Goal: Transaction & Acquisition: Purchase product/service

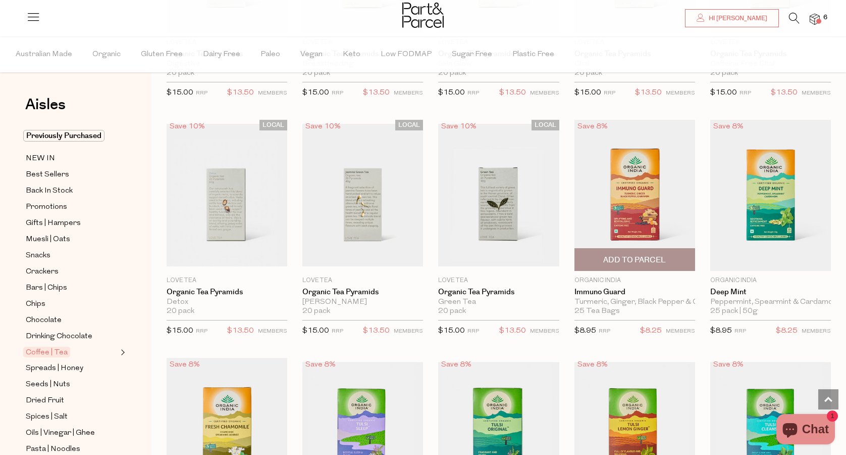
scroll to position [685, 0]
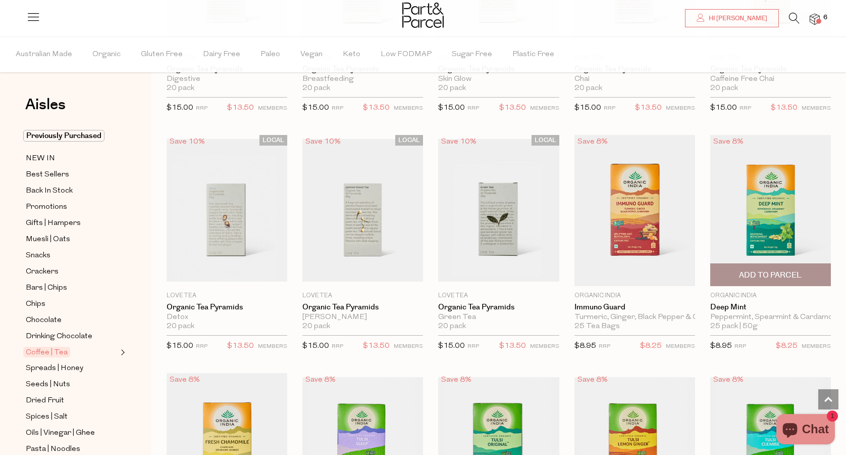
click at [770, 214] on img at bounding box center [771, 210] width 121 height 151
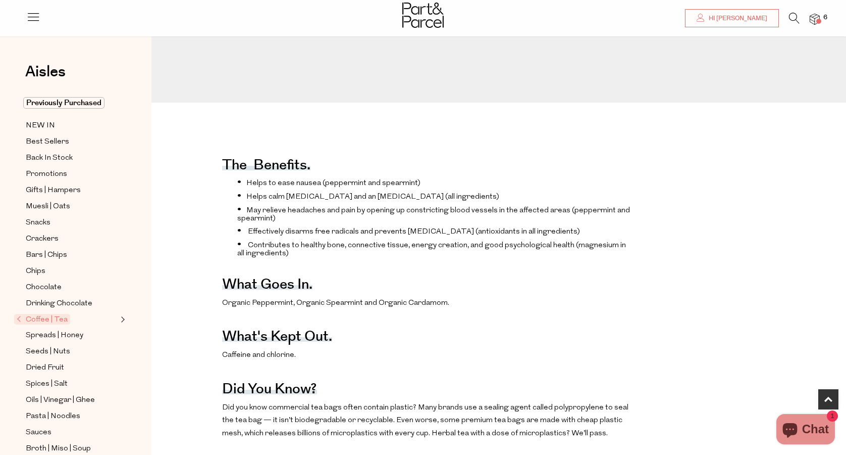
scroll to position [328, 0]
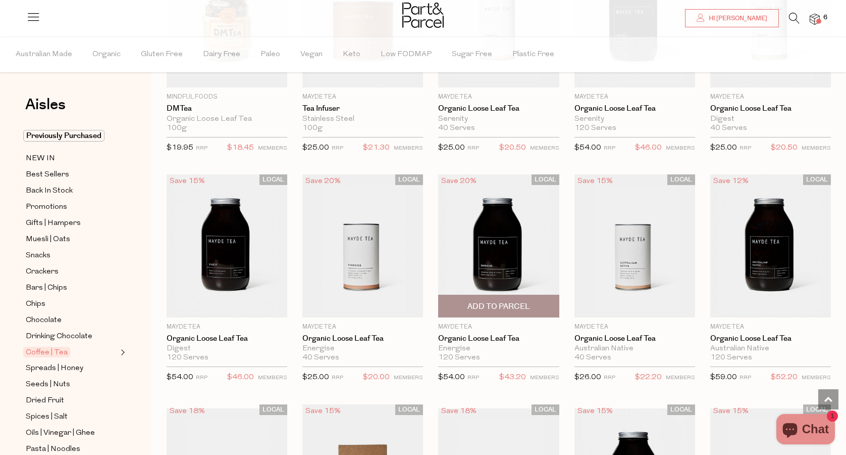
scroll to position [1909, 0]
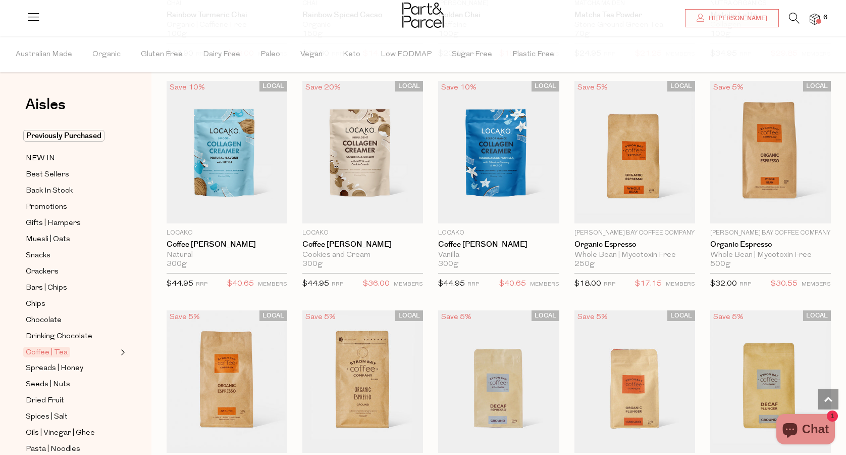
scroll to position [3240, 0]
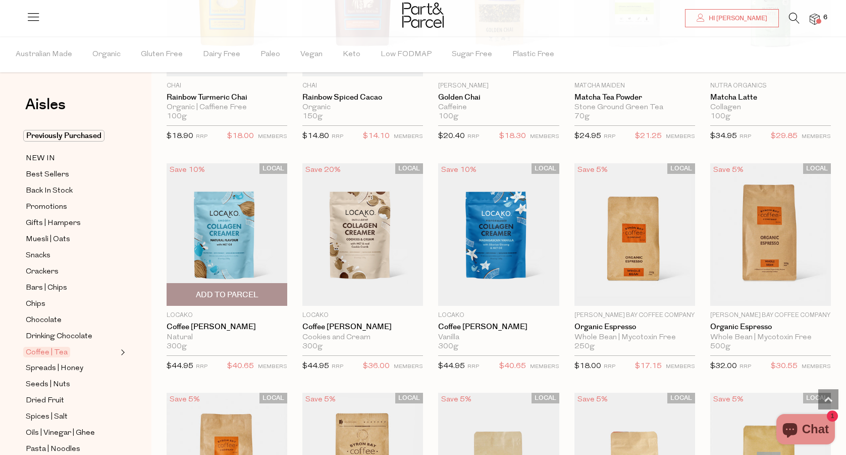
click at [221, 230] on img at bounding box center [227, 234] width 121 height 142
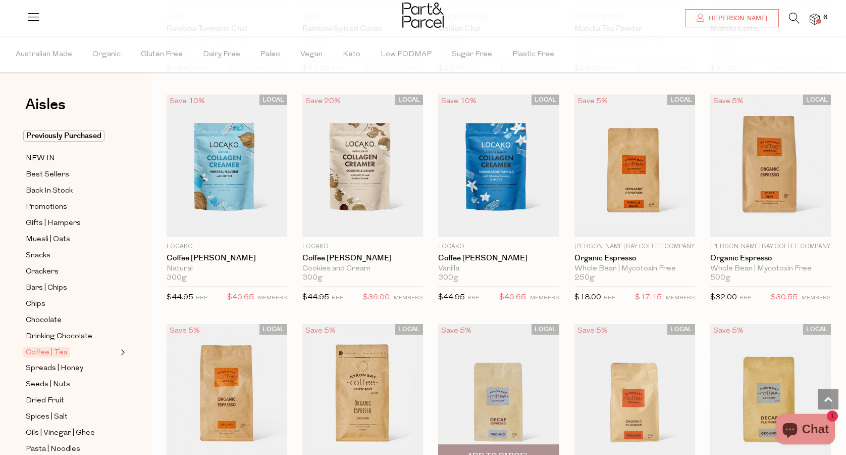
scroll to position [980, 0]
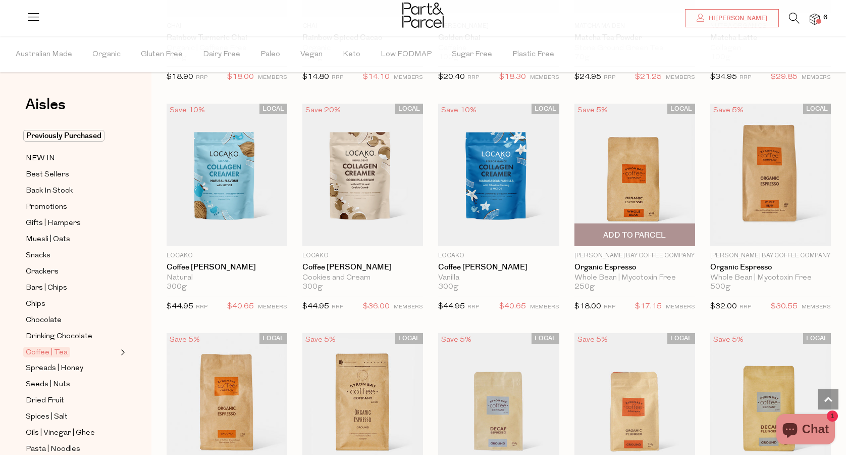
click at [633, 165] on img at bounding box center [635, 175] width 121 height 142
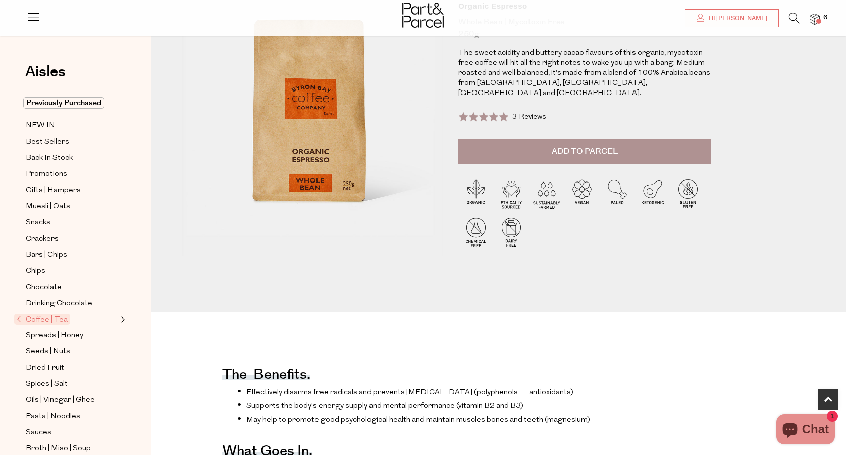
scroll to position [70, 0]
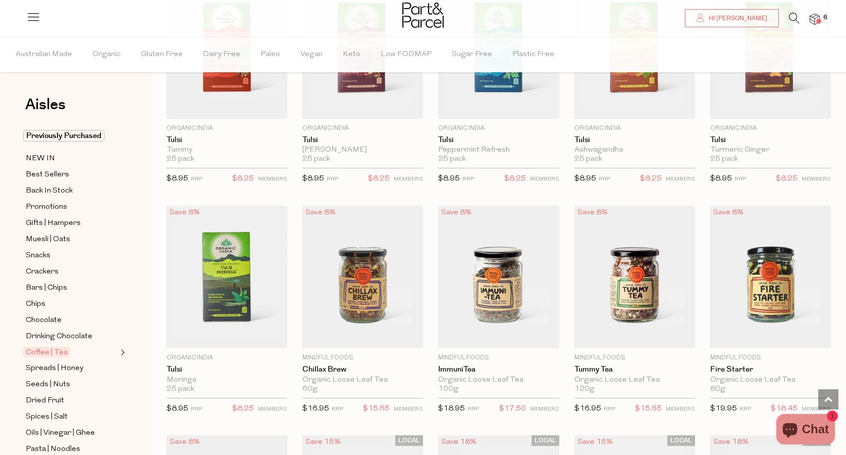
scroll to position [1276, 0]
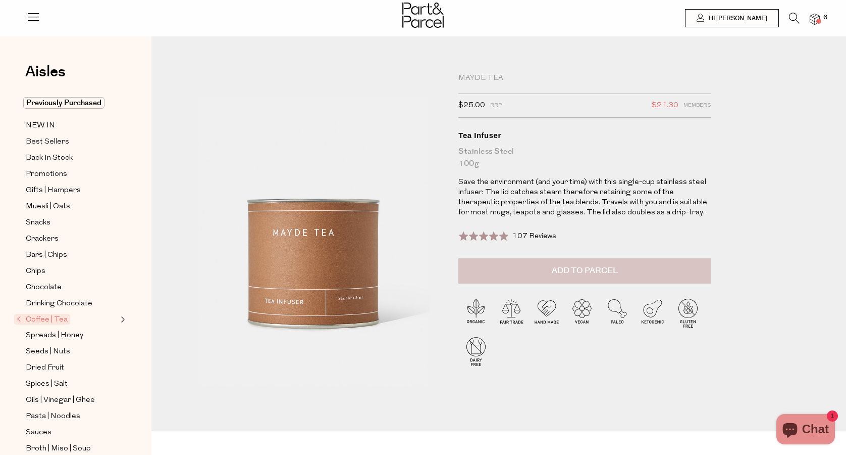
click at [557, 263] on button "Add to Parcel" at bounding box center [585, 270] width 253 height 25
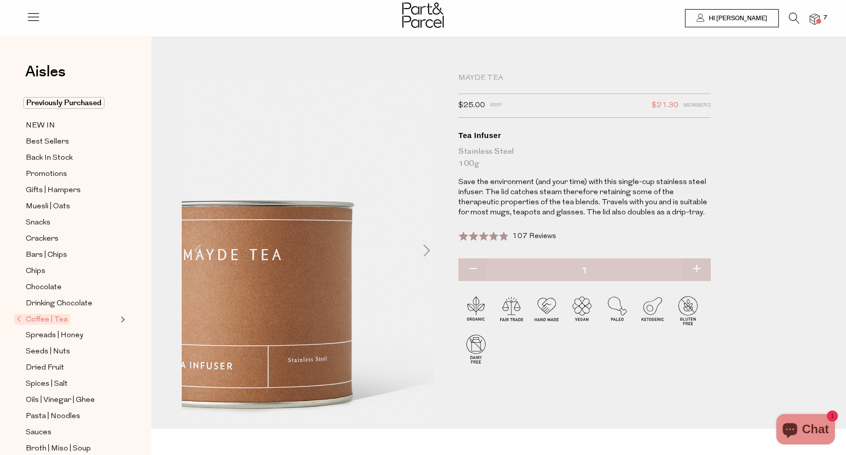
click at [422, 243] on img at bounding box center [246, 253] width 419 height 494
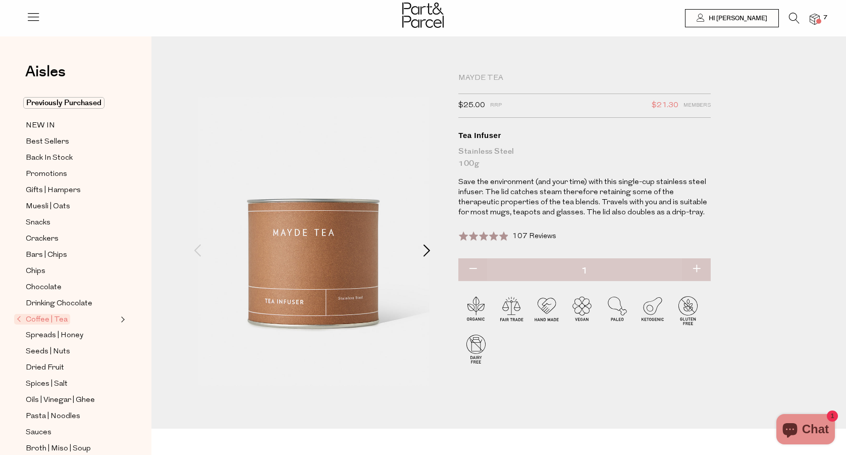
click at [424, 250] on span at bounding box center [427, 250] width 12 height 12
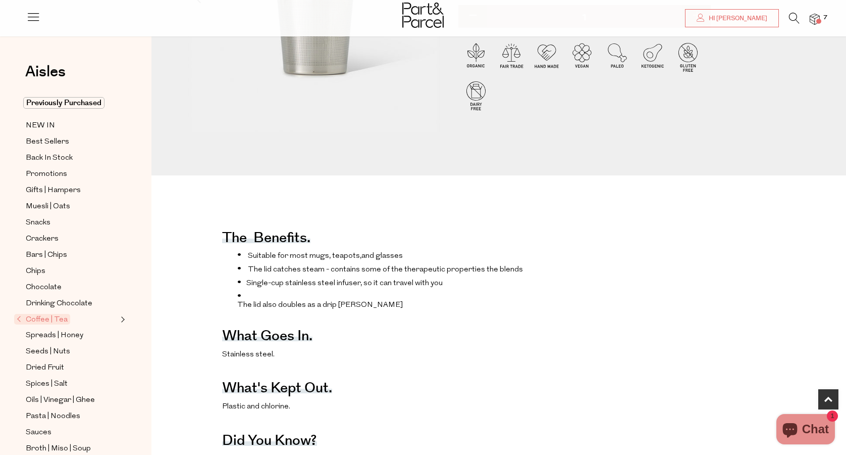
scroll to position [309, 0]
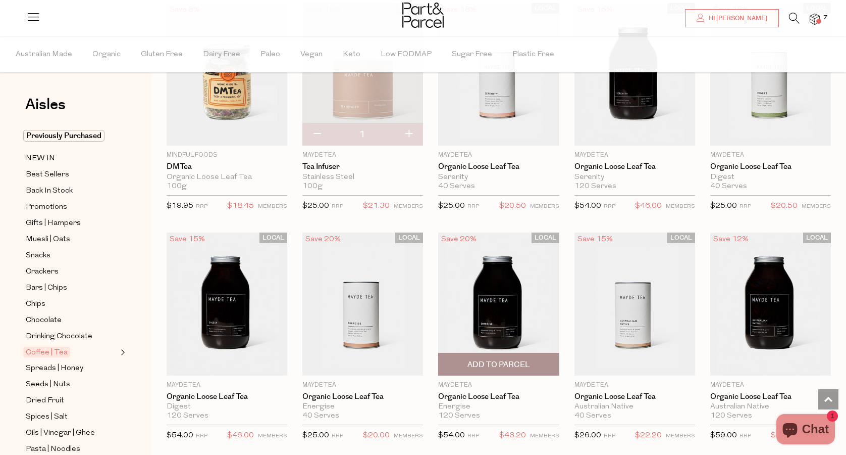
scroll to position [1764, 0]
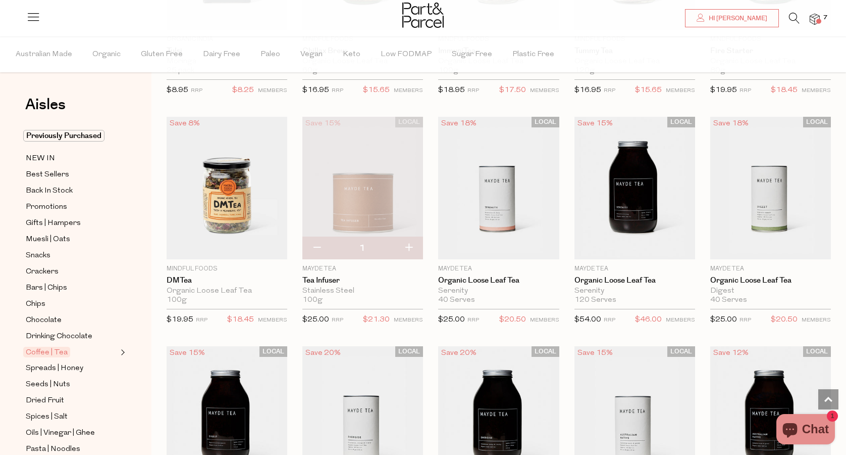
scroll to position [1595, 0]
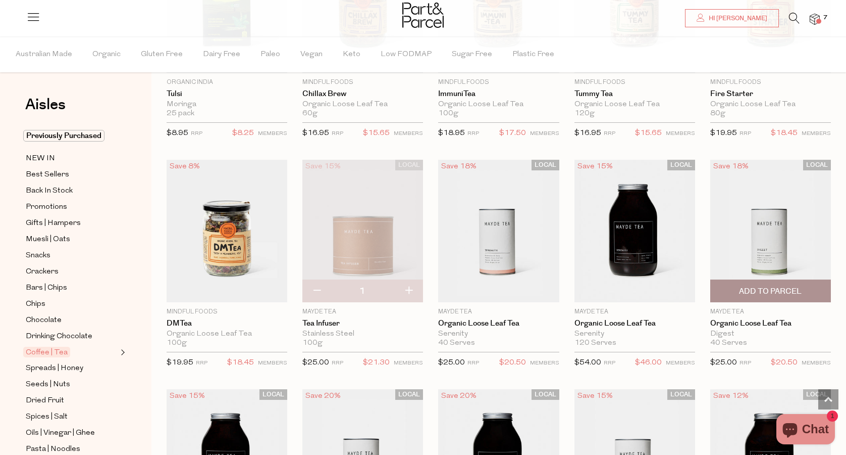
click at [762, 228] on img at bounding box center [771, 231] width 121 height 142
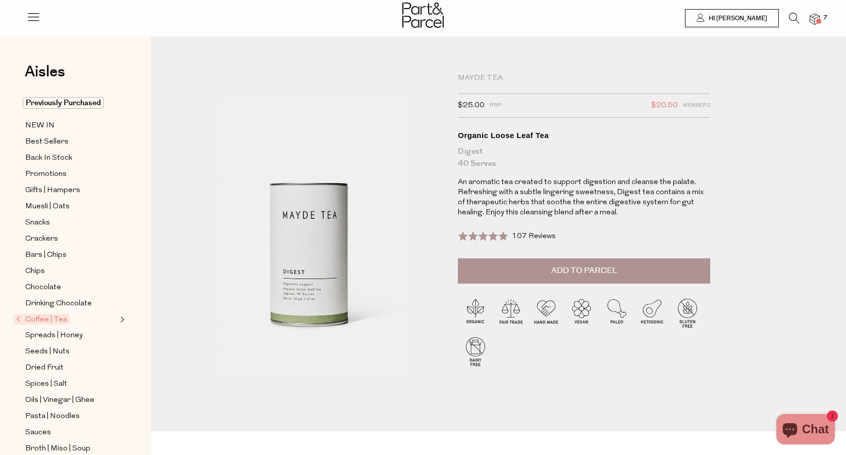
scroll to position [0, 1]
click at [67, 336] on span "Spreads | Honey" at bounding box center [54, 335] width 58 height 12
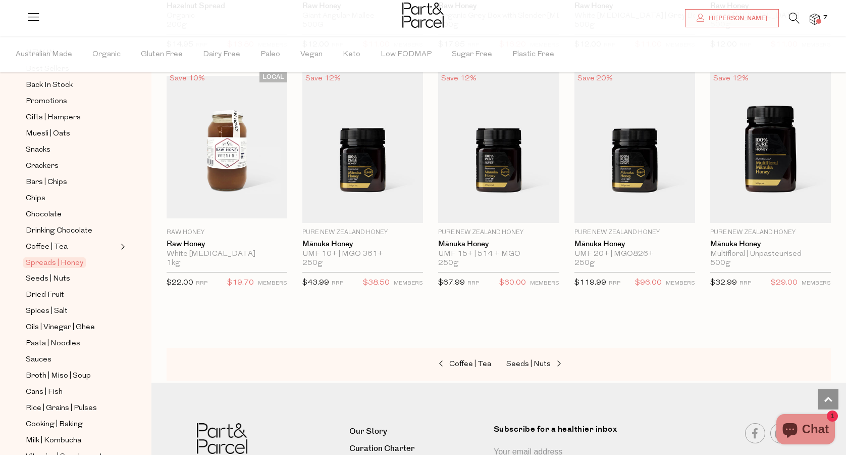
scroll to position [118, 0]
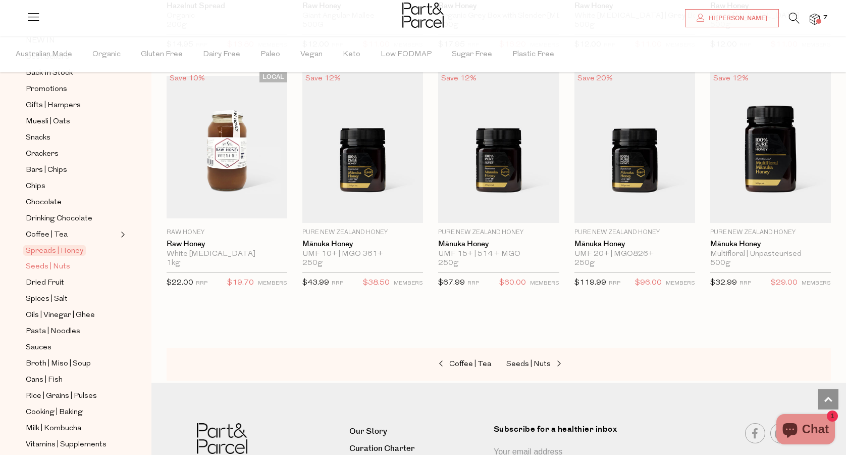
click at [56, 262] on span "Seeds | Nuts" at bounding box center [48, 267] width 44 height 12
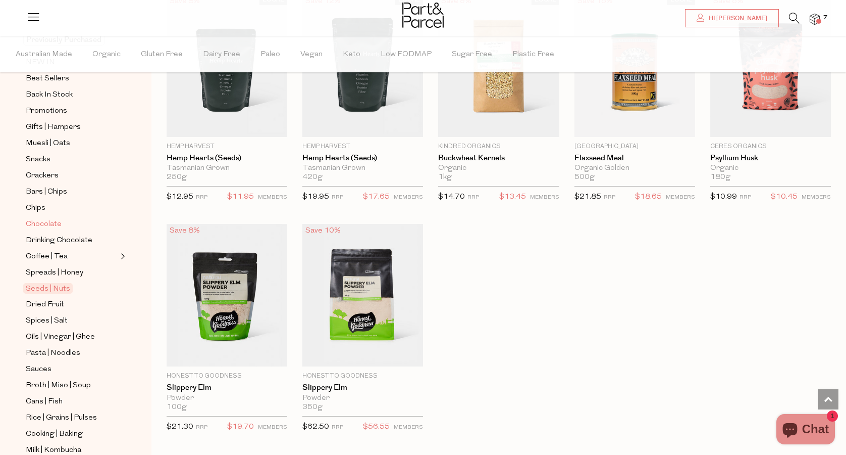
scroll to position [133, 0]
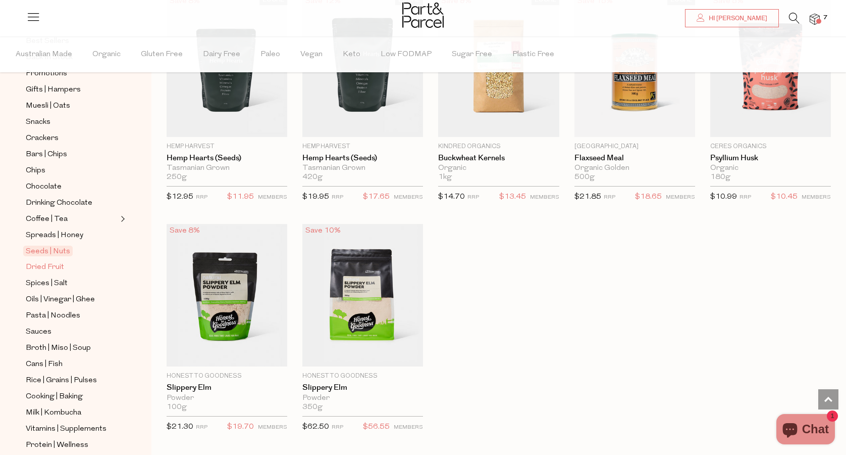
click at [43, 265] on span "Dried Fruit" at bounding box center [45, 267] width 38 height 12
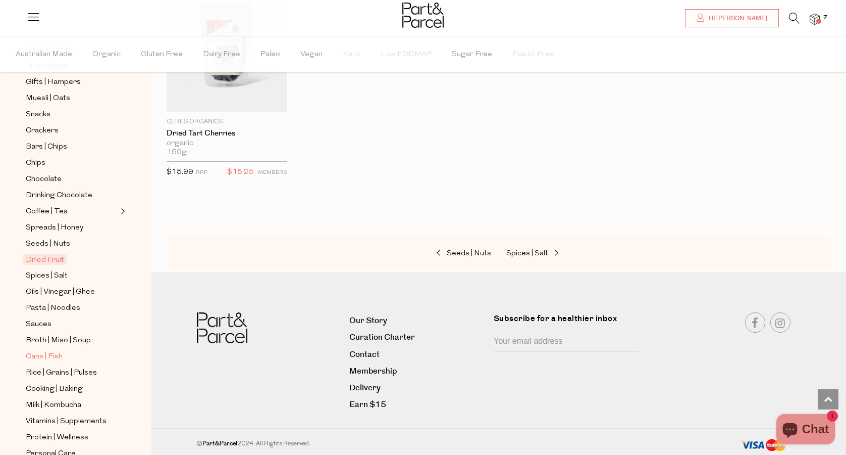
scroll to position [156, 0]
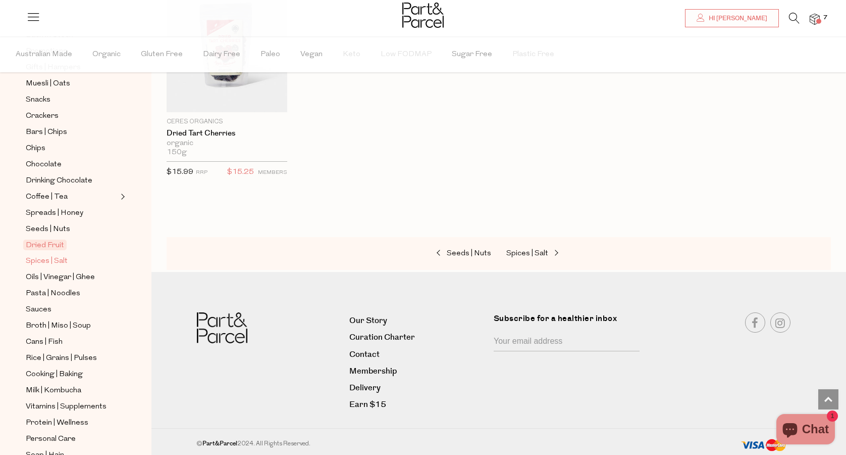
click at [57, 262] on span "Spices | Salt" at bounding box center [47, 261] width 42 height 12
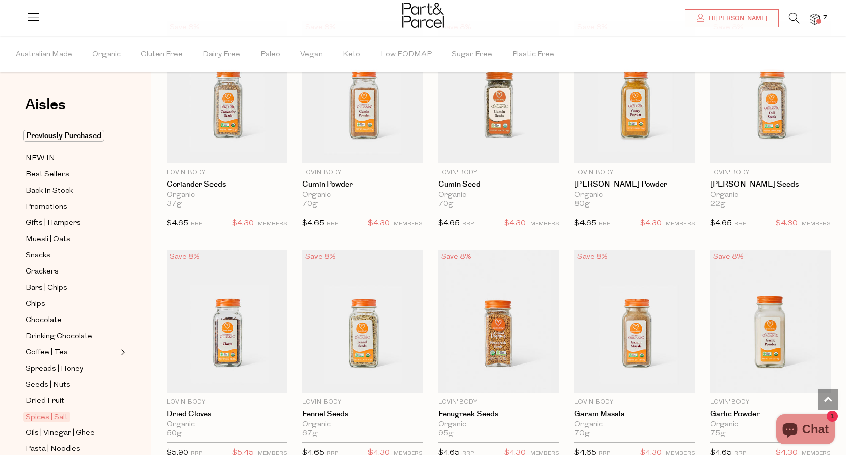
scroll to position [1776, 0]
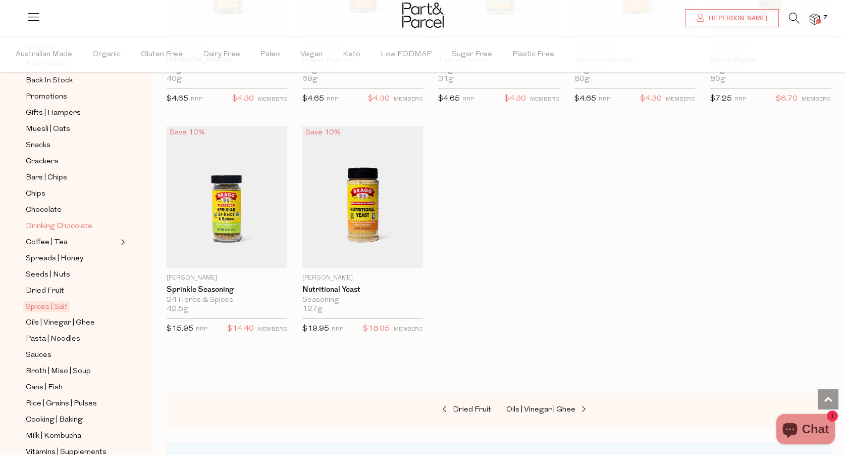
scroll to position [186, 0]
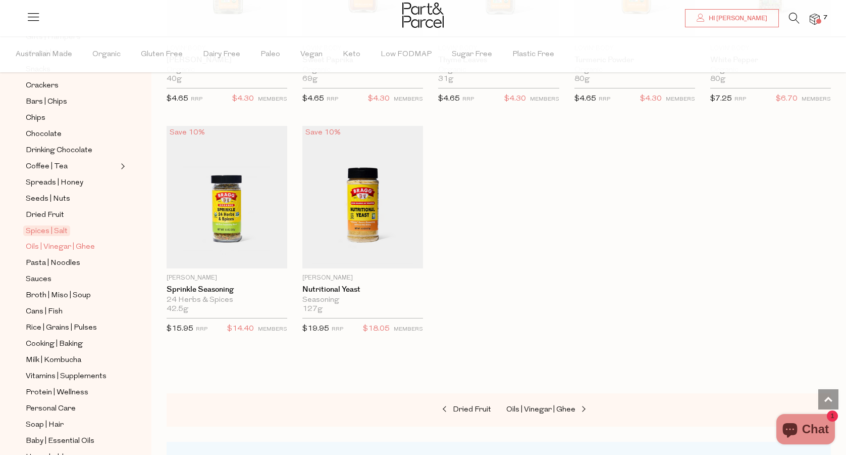
click at [53, 247] on span "Oils | Vinegar | Ghee" at bounding box center [60, 247] width 69 height 12
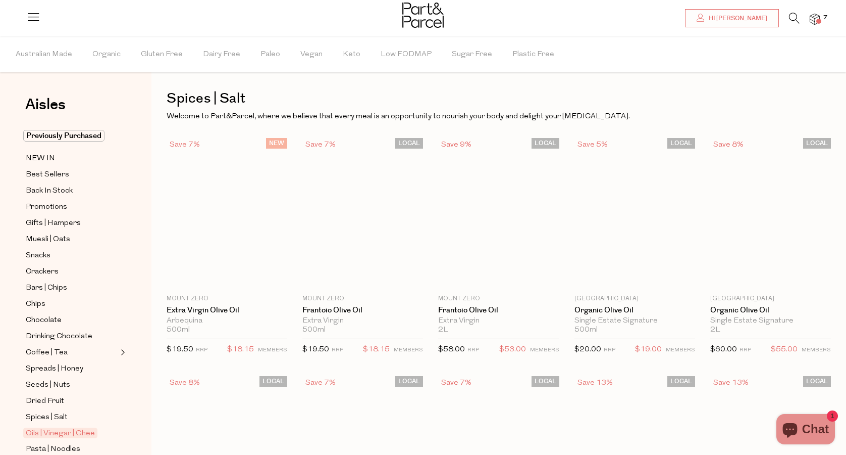
scroll to position [5, 0]
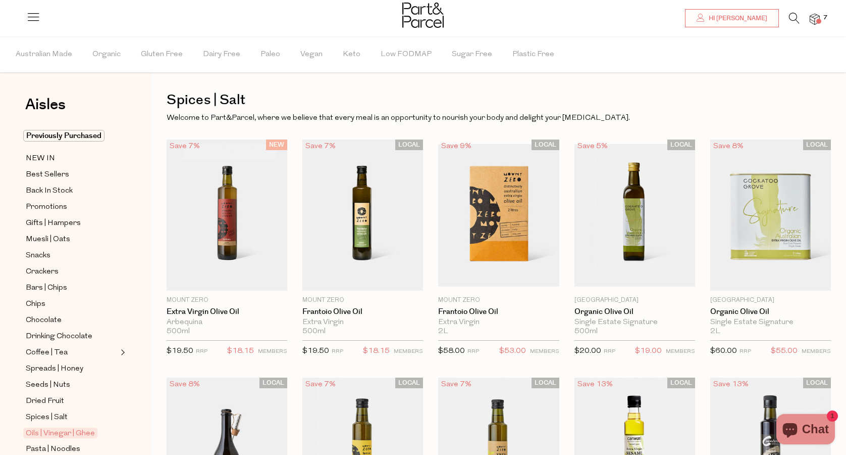
type input "2"
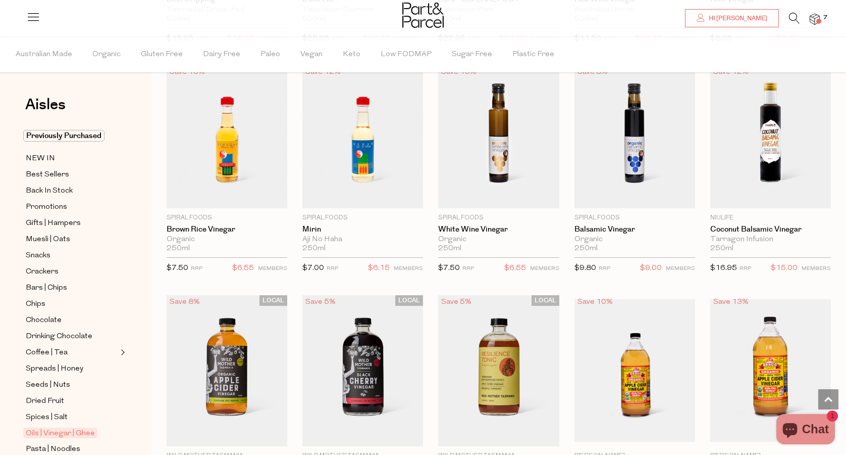
scroll to position [1668, 0]
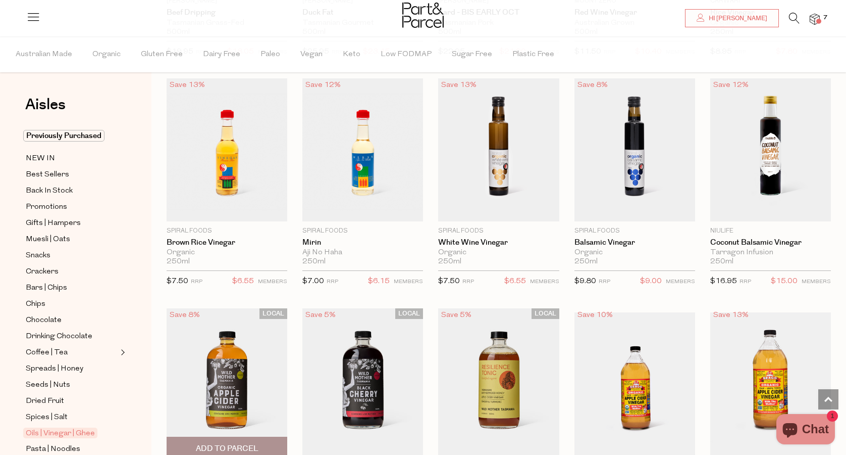
click at [220, 367] on img at bounding box center [227, 383] width 121 height 151
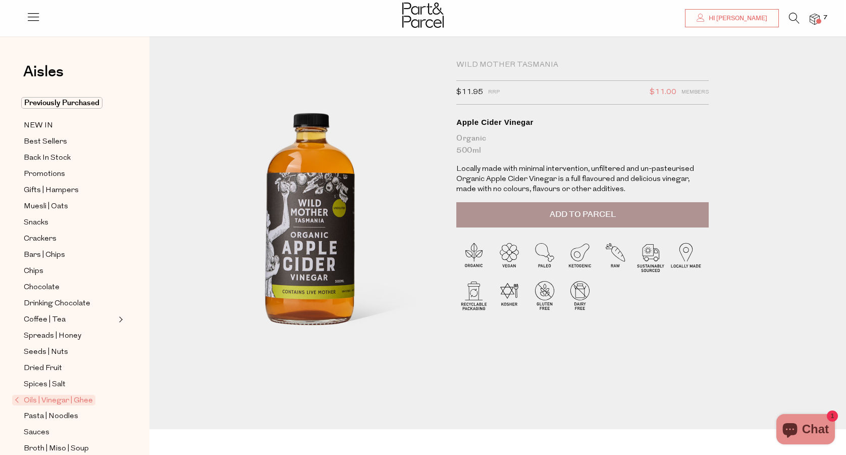
scroll to position [3, 2]
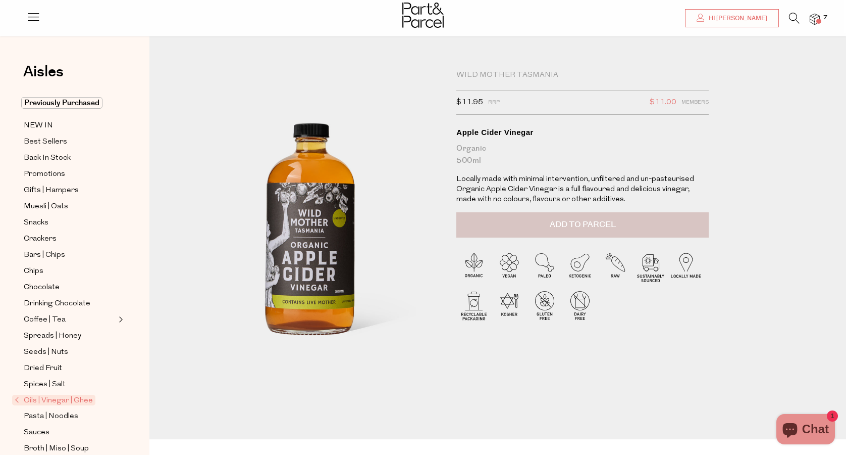
click at [591, 229] on span "Add to Parcel" at bounding box center [583, 225] width 66 height 12
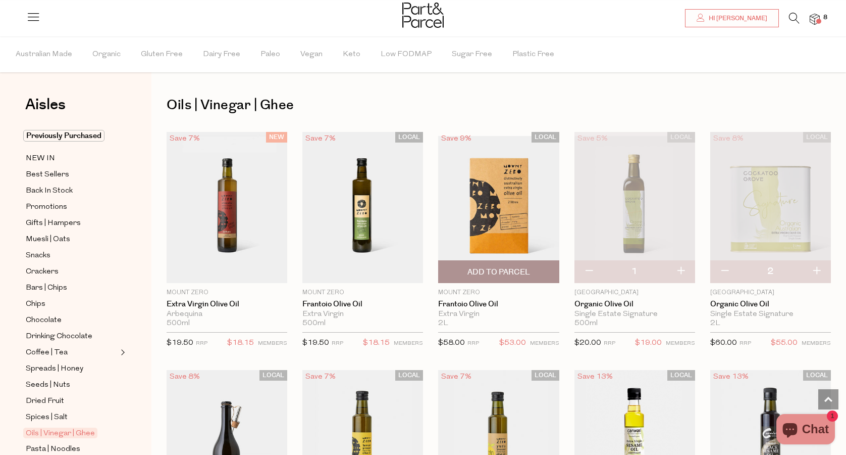
click at [492, 192] on img at bounding box center [498, 207] width 121 height 142
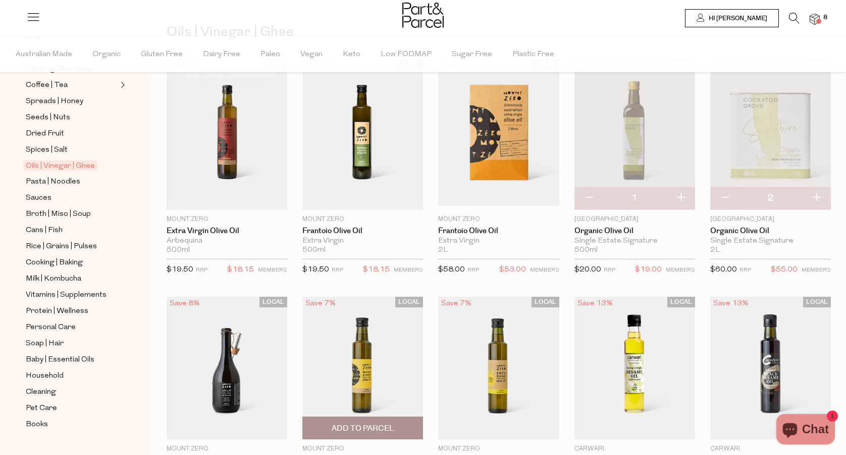
scroll to position [123, 0]
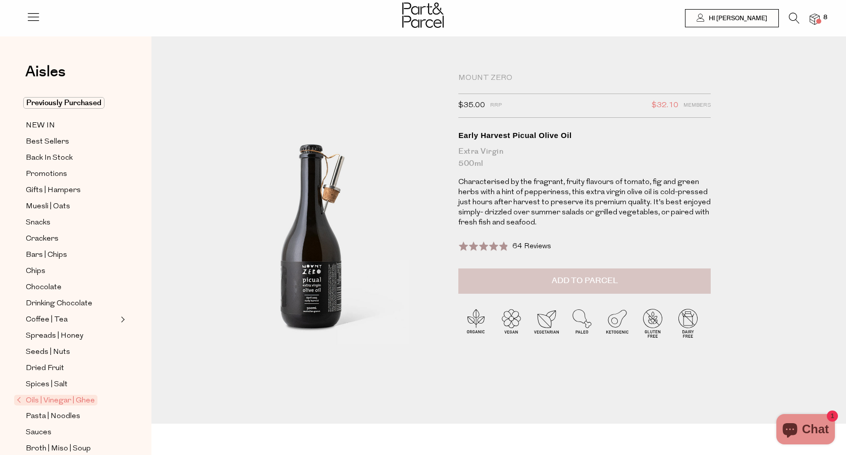
click at [578, 279] on span "Add to Parcel" at bounding box center [585, 281] width 66 height 12
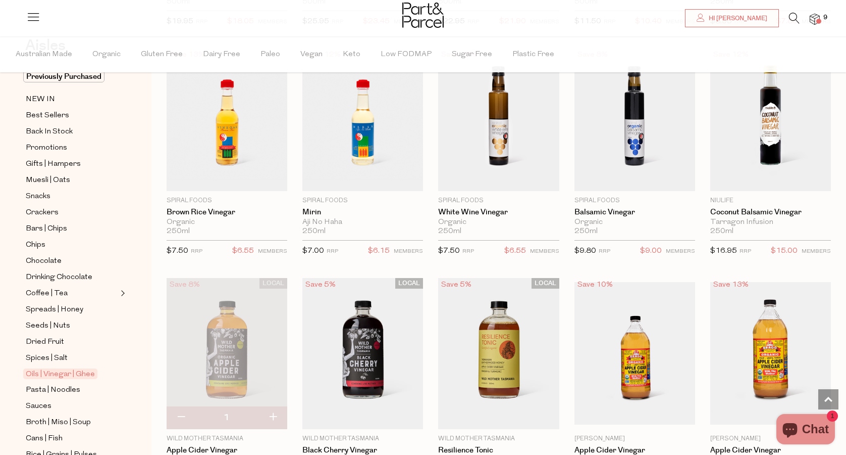
scroll to position [128, 0]
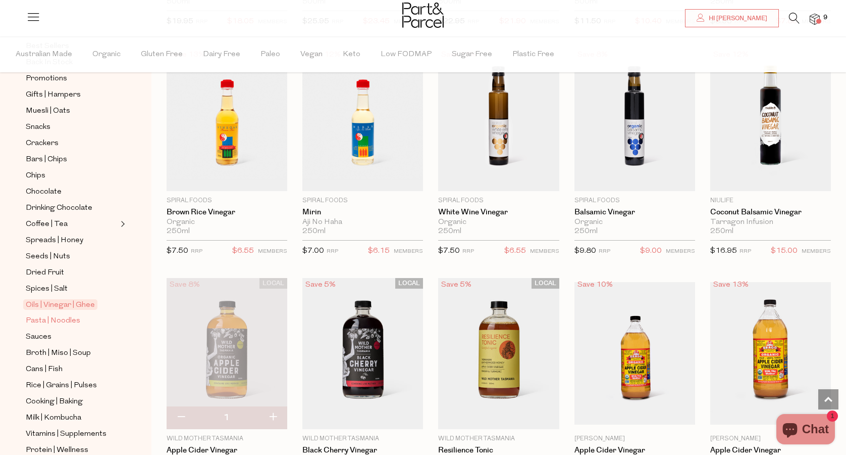
click at [55, 321] on span "Pasta | Noodles" at bounding box center [53, 321] width 55 height 12
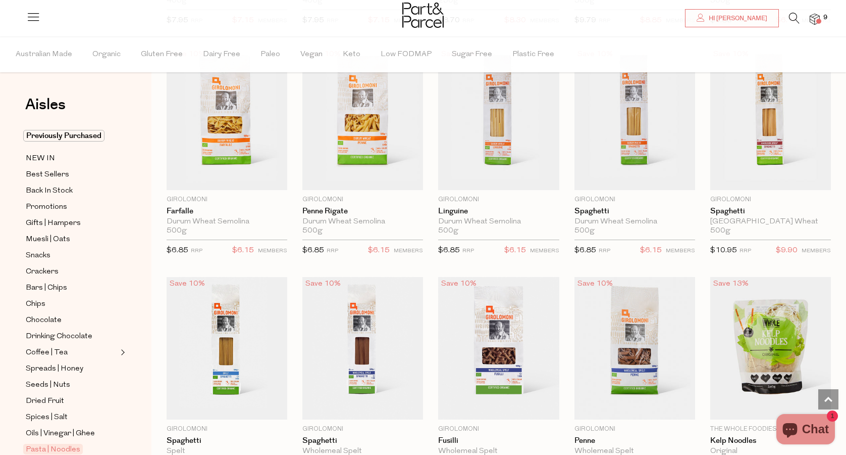
scroll to position [1240, 0]
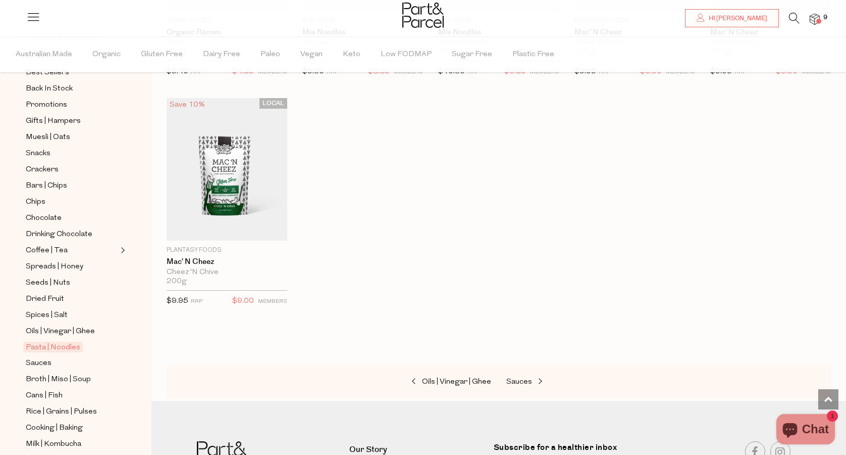
scroll to position [107, 0]
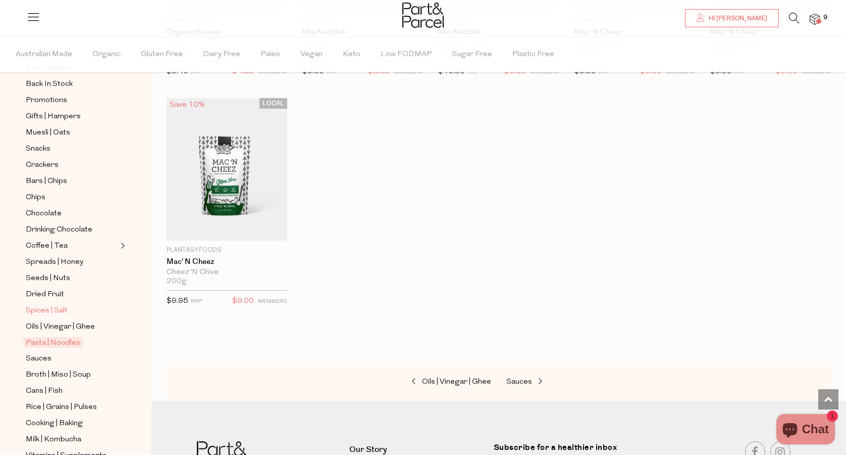
click at [46, 312] on span "Spices | Salt" at bounding box center [47, 311] width 42 height 12
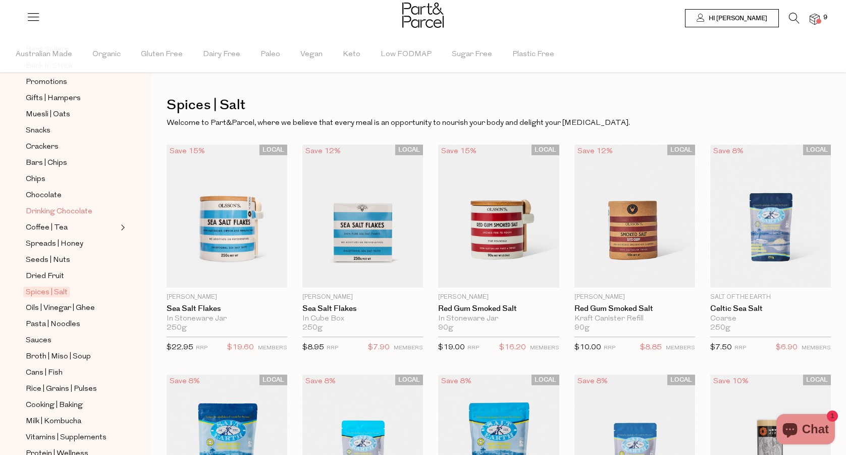
scroll to position [165, 0]
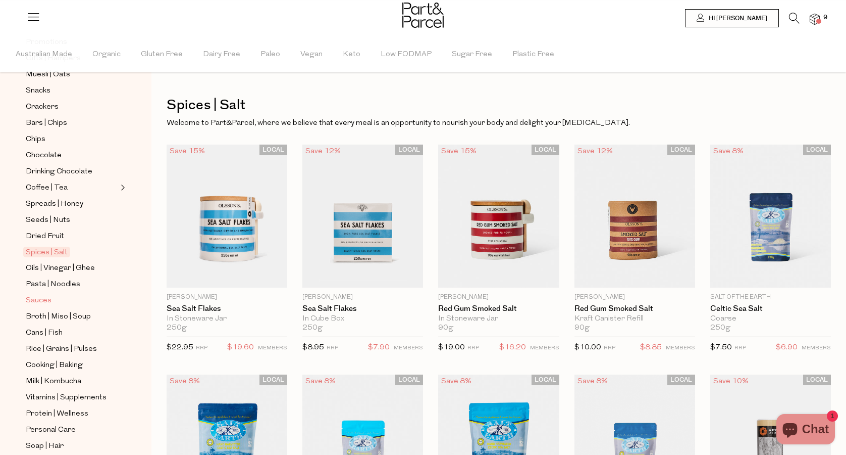
click at [39, 300] on span "Sauces" at bounding box center [39, 300] width 26 height 12
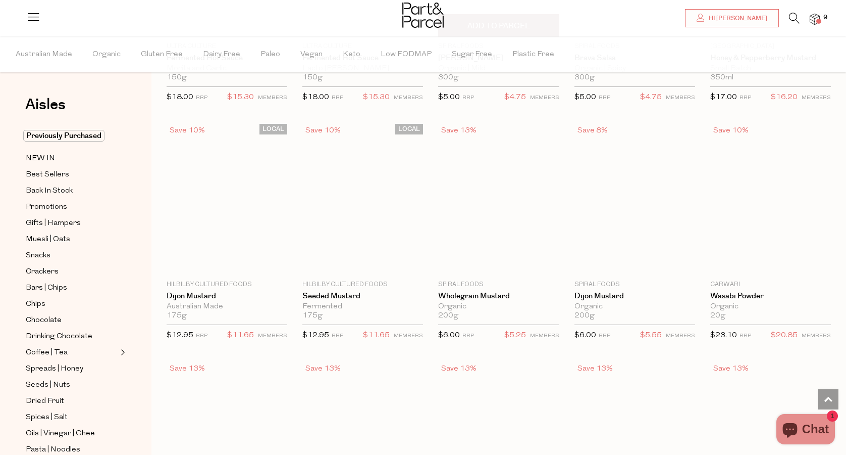
scroll to position [1891, 0]
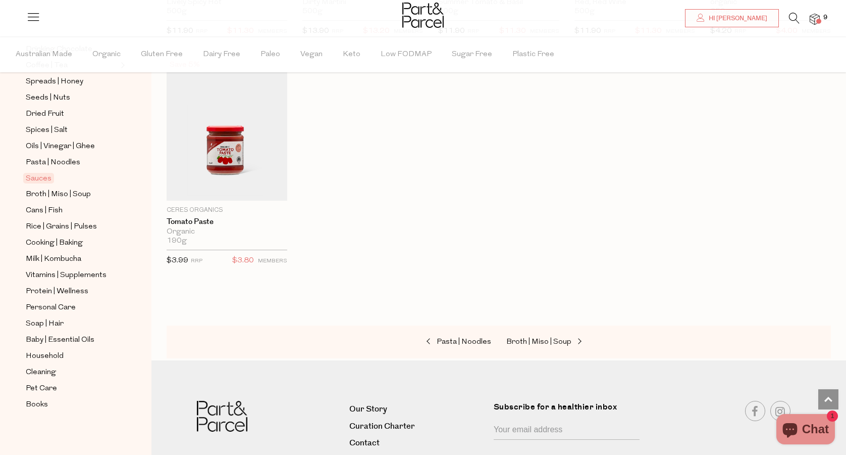
scroll to position [3097, 0]
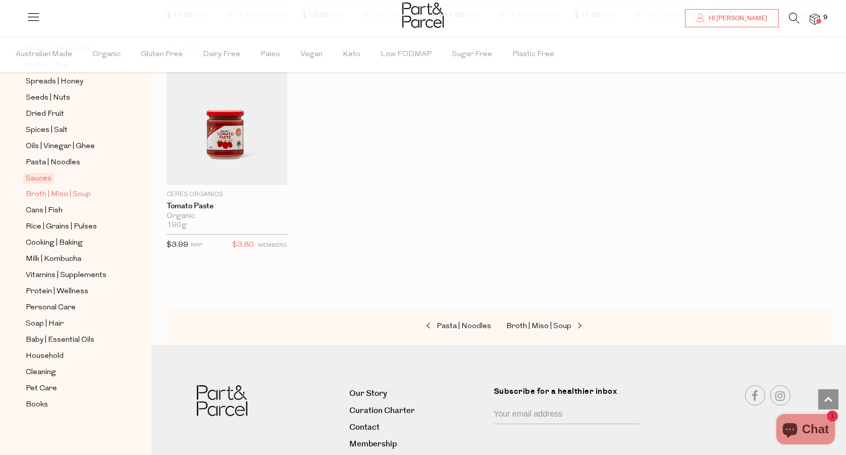
click at [47, 193] on span "Broth | Miso | Soup" at bounding box center [58, 194] width 65 height 12
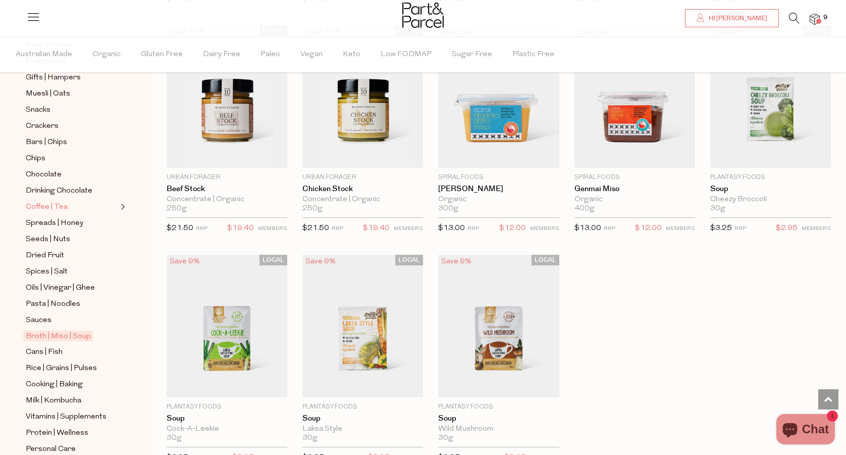
scroll to position [231, 0]
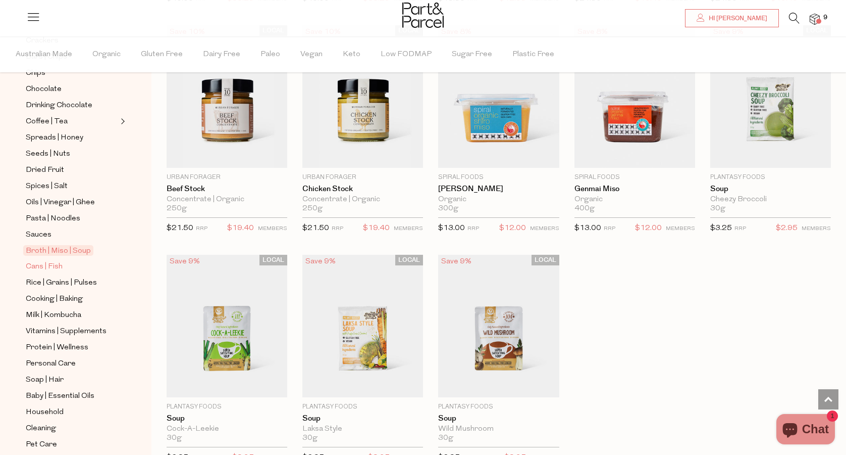
click at [49, 265] on span "Cans | Fish" at bounding box center [44, 267] width 37 height 12
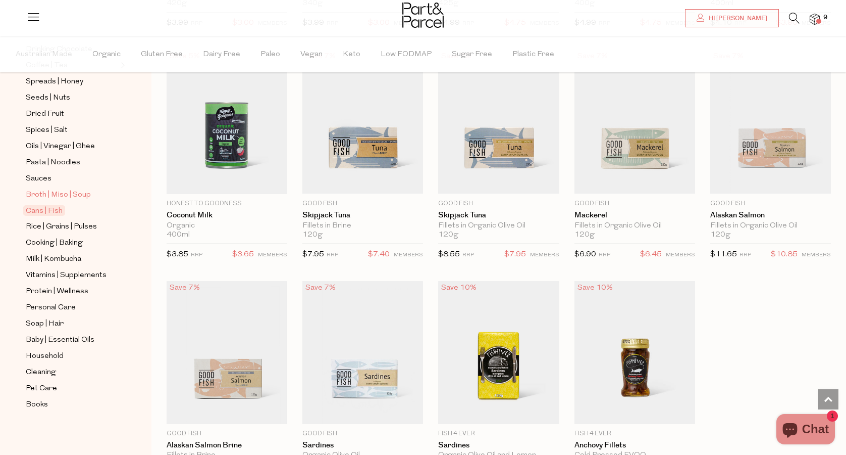
scroll to position [287, 0]
click at [55, 226] on span "Rice | Grains | Pulses" at bounding box center [61, 227] width 71 height 12
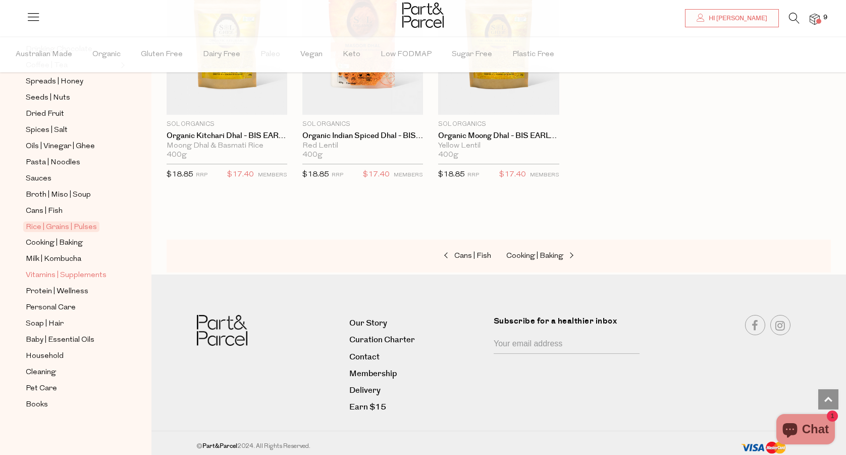
scroll to position [287, 0]
click at [58, 241] on span "Cooking | Baking" at bounding box center [54, 243] width 57 height 12
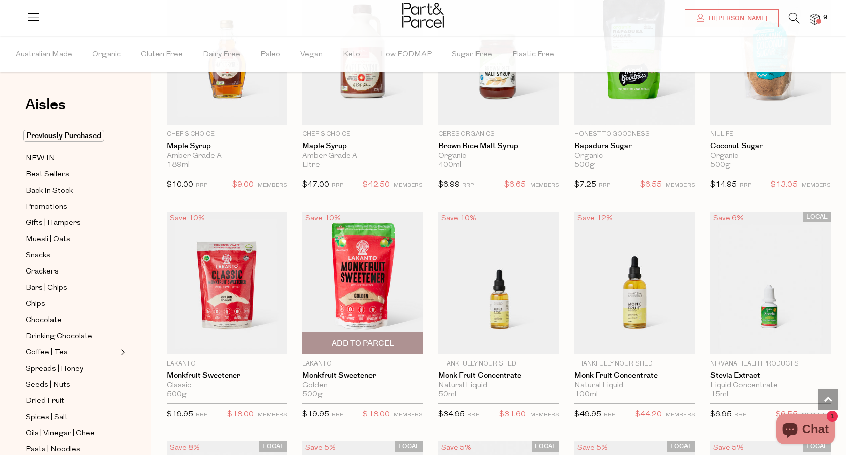
scroll to position [1859, 0]
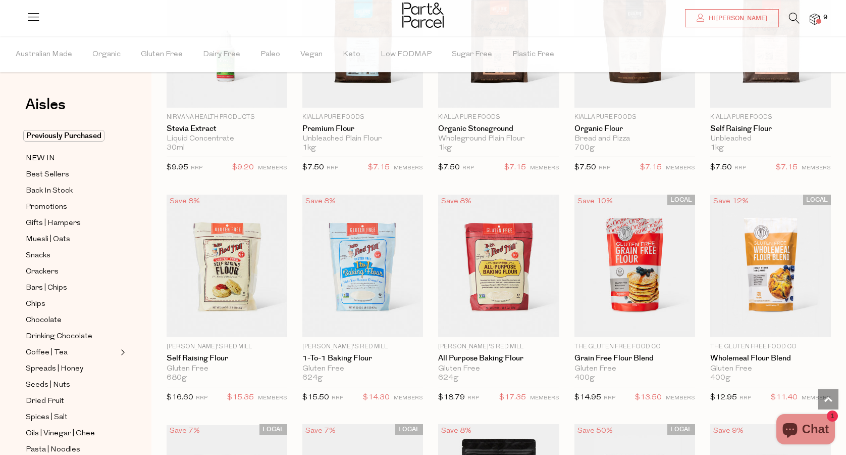
scroll to position [2107, 0]
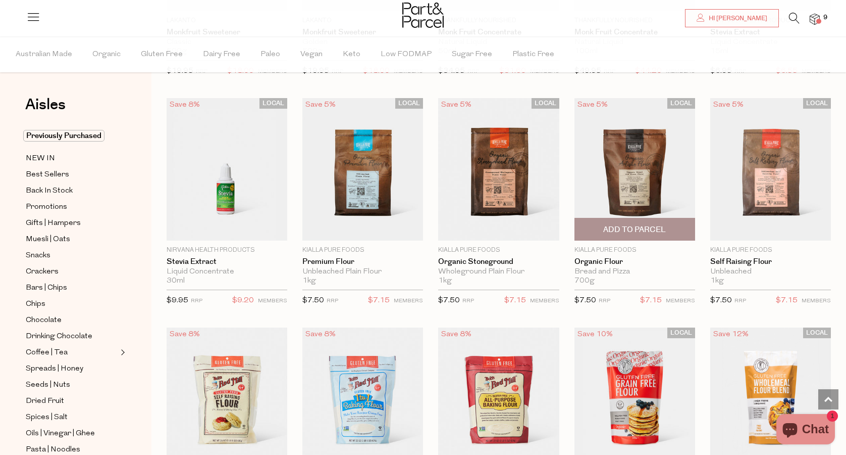
click at [629, 219] on span "Add To Parcel" at bounding box center [635, 229] width 115 height 22
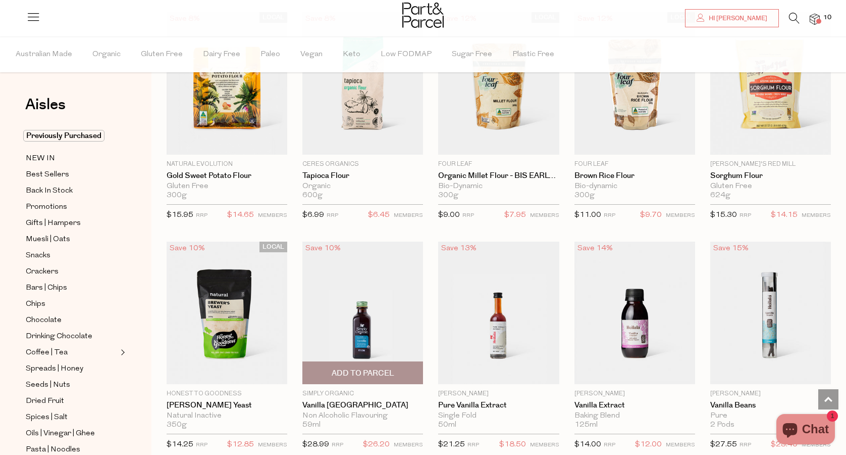
scroll to position [3461, 0]
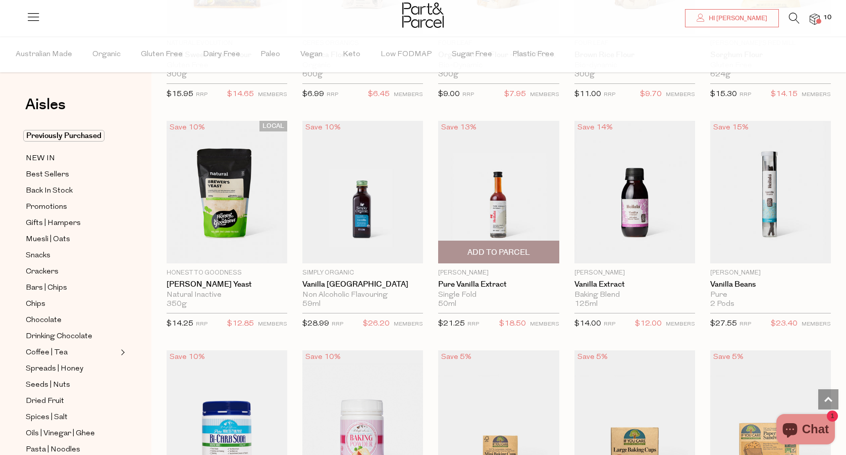
click at [497, 205] on img at bounding box center [498, 192] width 121 height 142
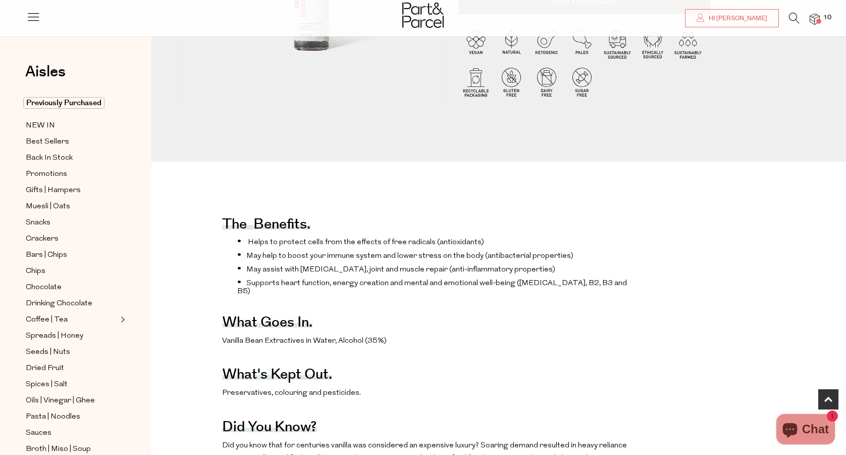
scroll to position [278, 1]
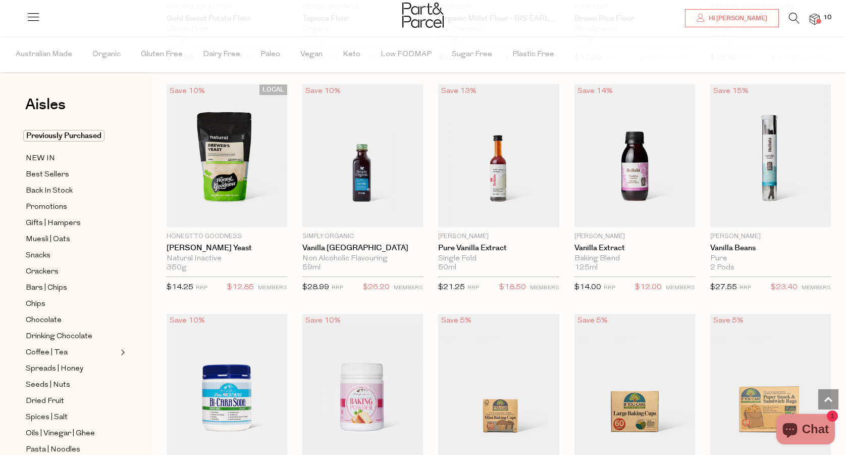
scroll to position [1170, 0]
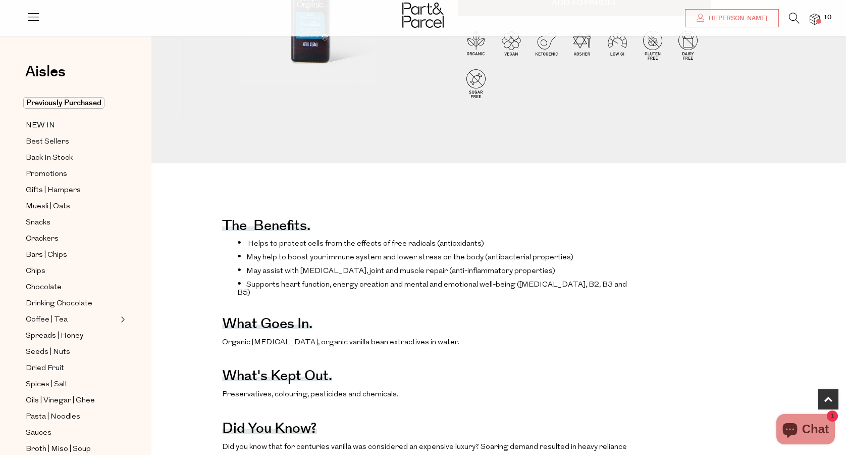
scroll to position [295, 0]
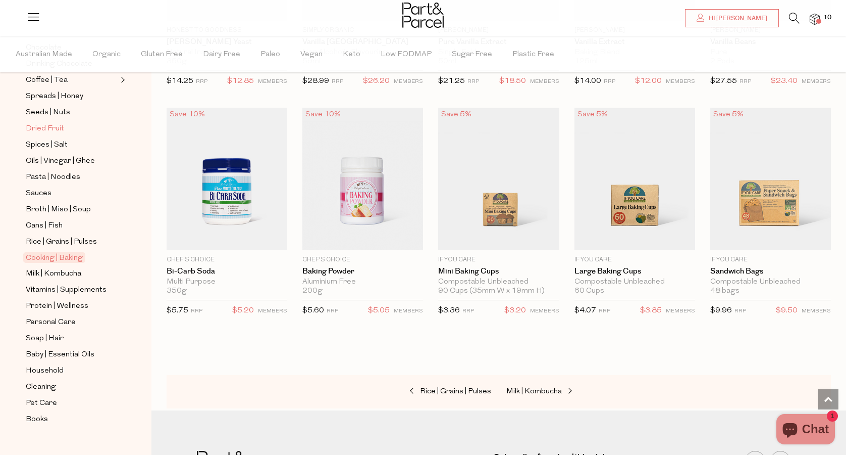
scroll to position [276, 0]
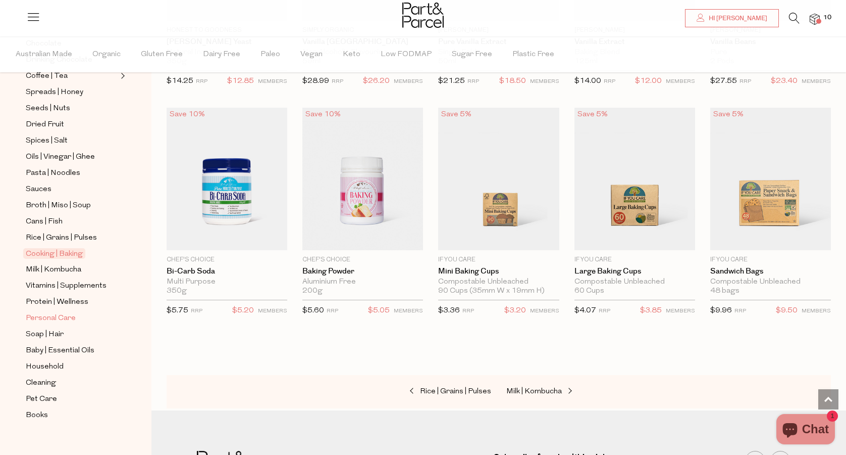
click at [60, 316] on span "Personal Care" at bounding box center [51, 318] width 50 height 12
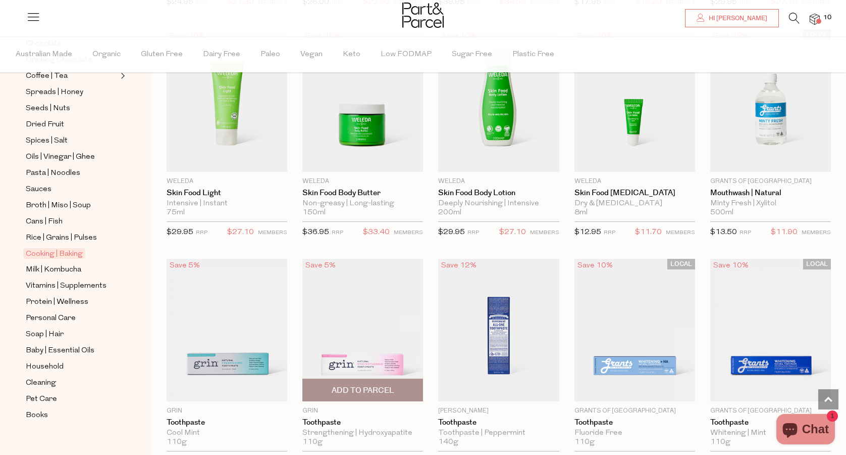
scroll to position [1181, 0]
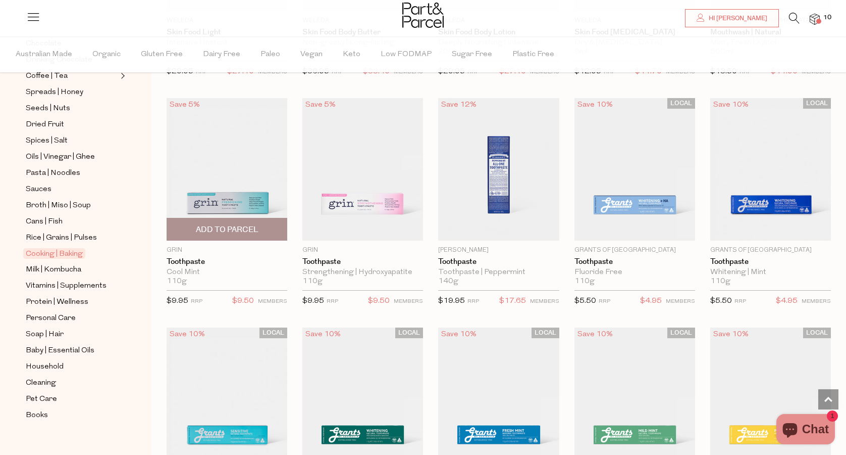
click at [232, 227] on span "Add To Parcel" at bounding box center [227, 229] width 63 height 11
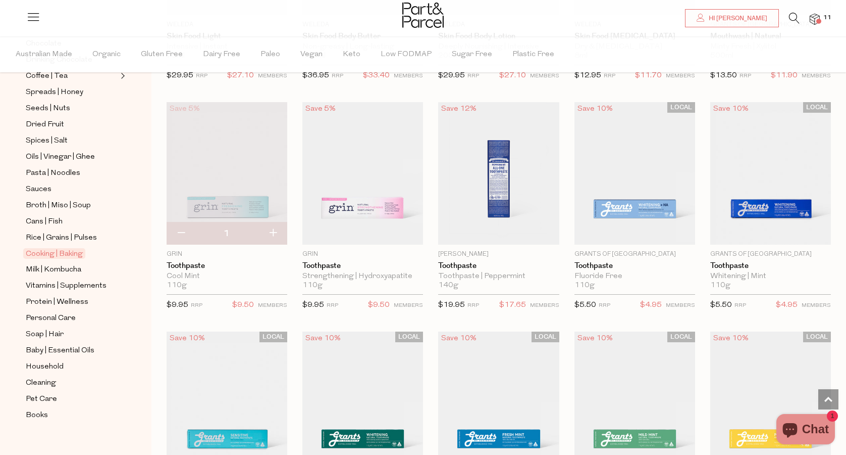
scroll to position [1176, 0]
click at [364, 231] on span "Add To Parcel" at bounding box center [363, 234] width 63 height 11
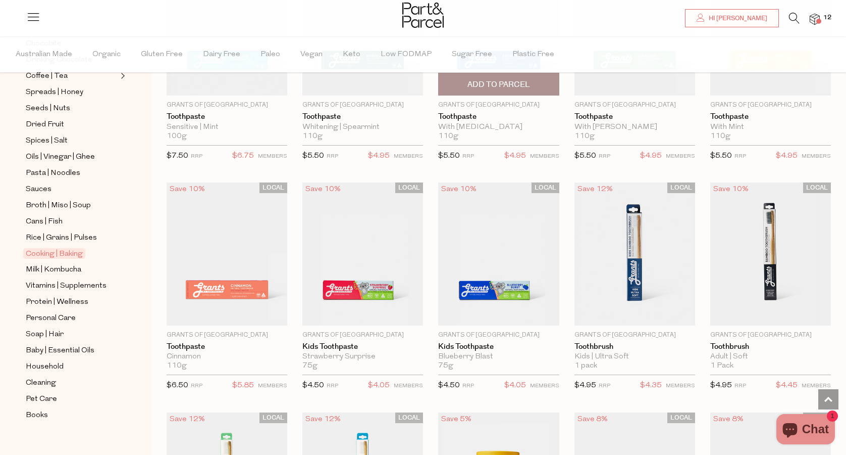
scroll to position [1656, 0]
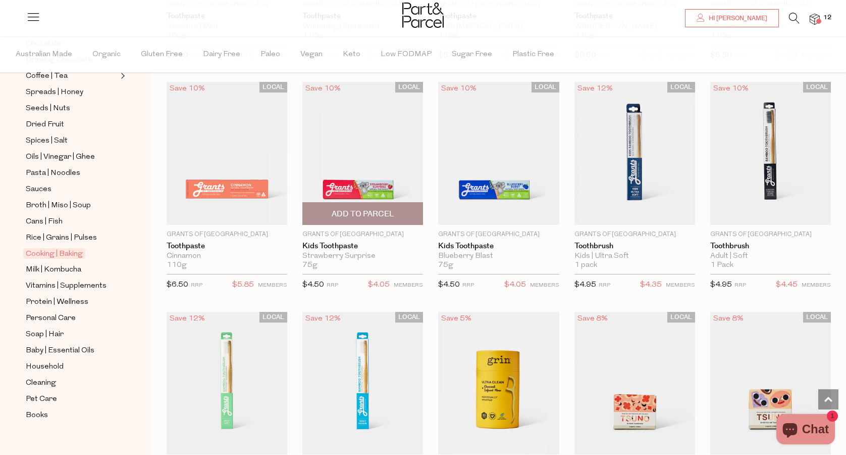
click at [348, 213] on span "Add To Parcel" at bounding box center [363, 214] width 63 height 11
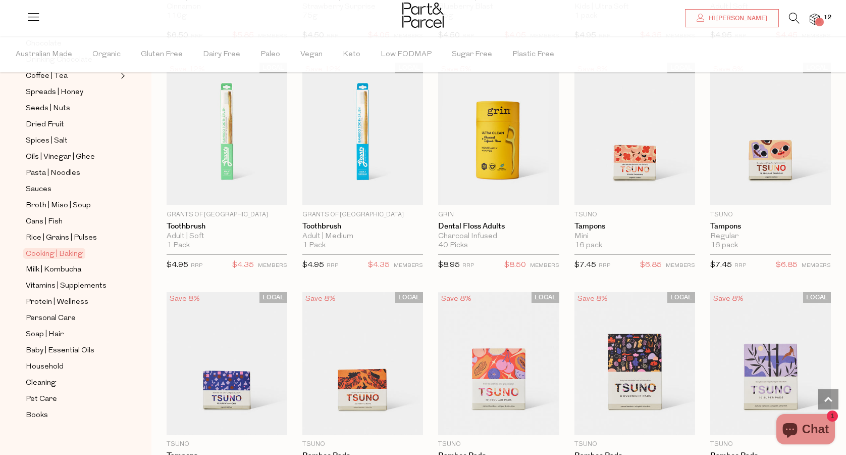
scroll to position [1917, 0]
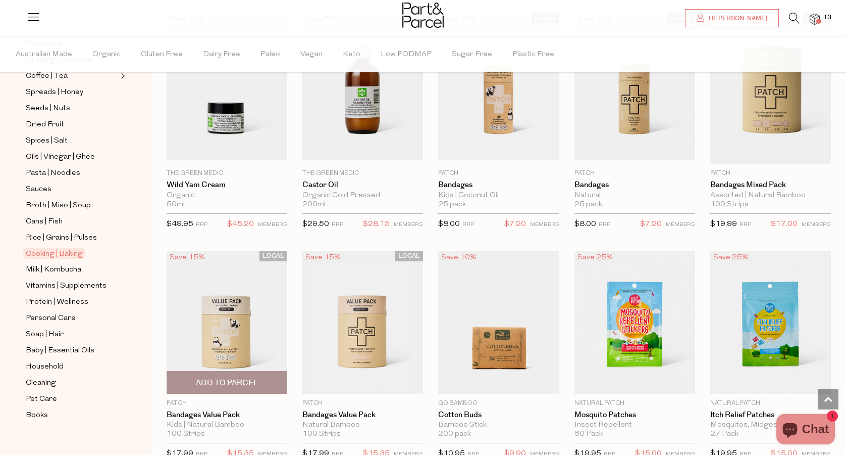
scroll to position [3819, 0]
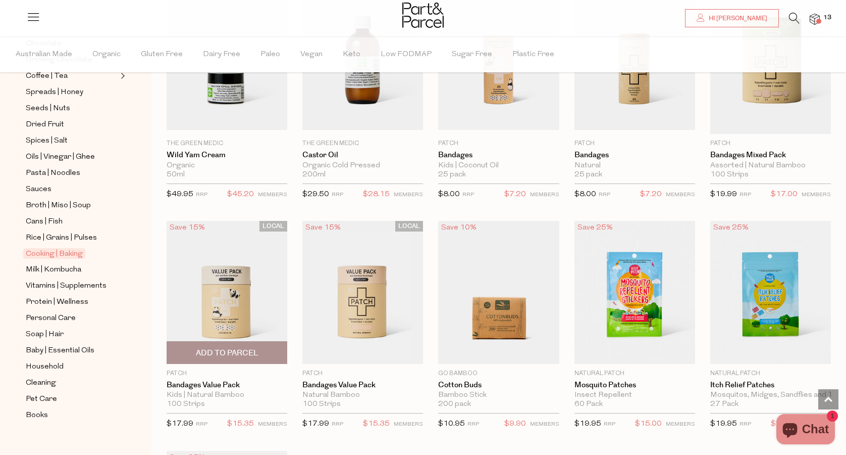
click at [225, 302] on img at bounding box center [227, 292] width 121 height 142
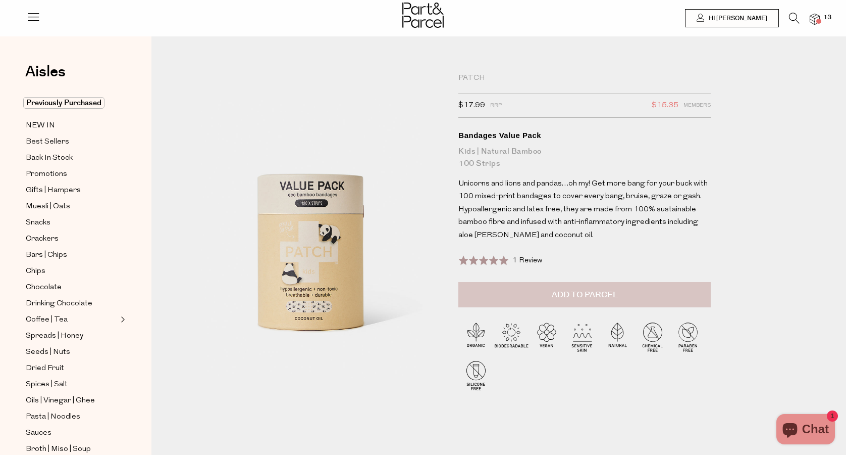
click at [572, 294] on span "Add to Parcel" at bounding box center [585, 295] width 66 height 12
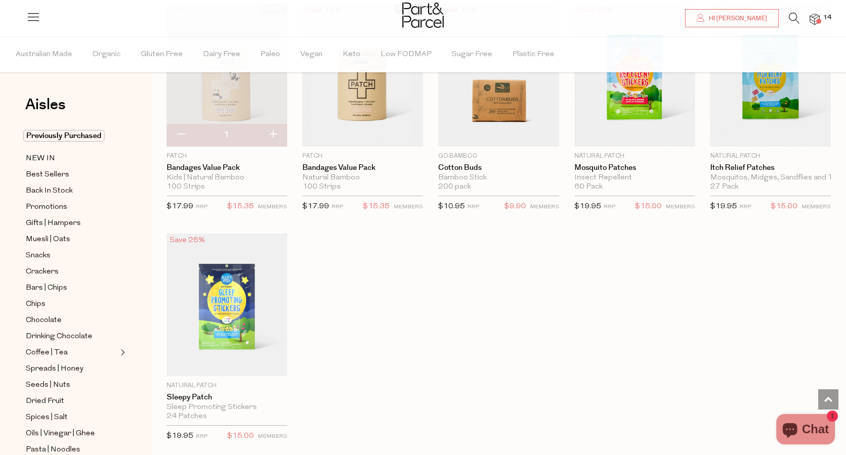
scroll to position [1660, 0]
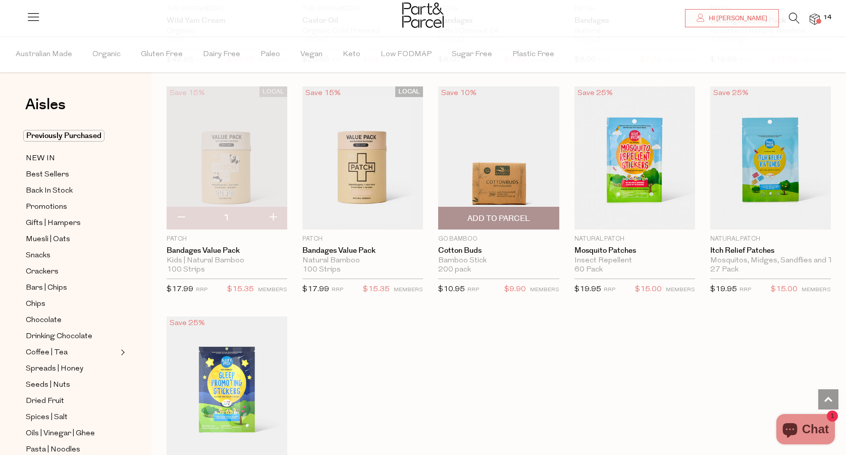
click at [497, 215] on span "Add To Parcel" at bounding box center [499, 218] width 63 height 11
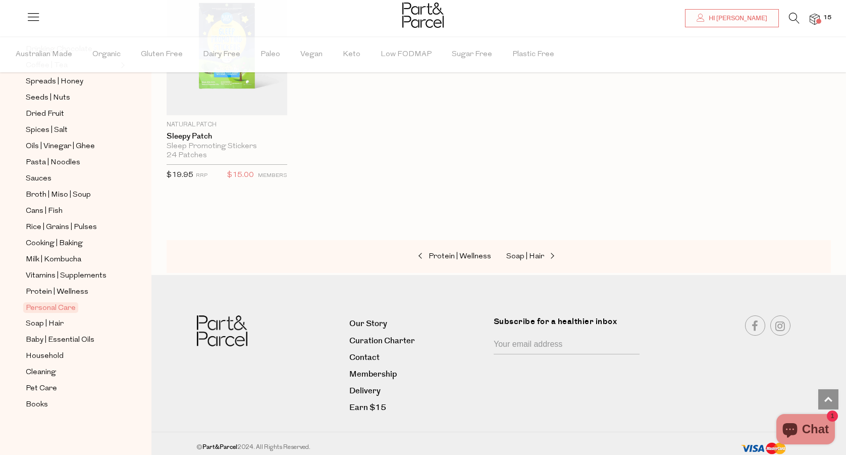
scroll to position [287, 0]
click at [51, 324] on span "Soap | Hair" at bounding box center [45, 324] width 38 height 12
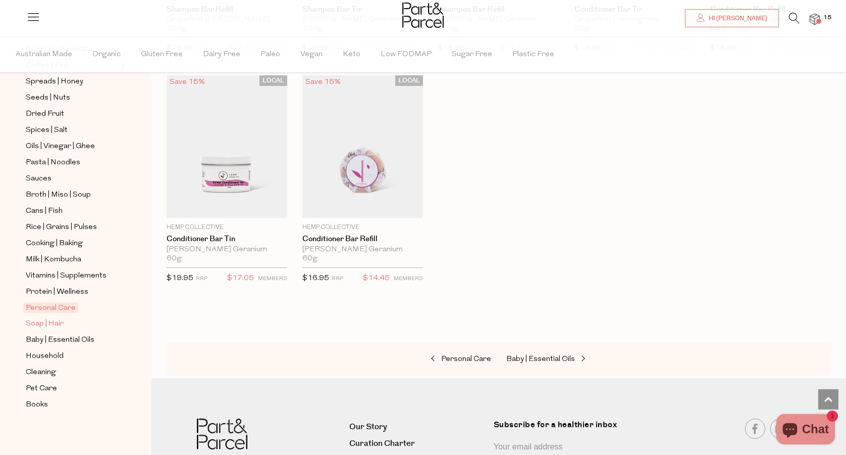
scroll to position [287, 0]
click at [39, 320] on span "Soap | Hair" at bounding box center [45, 324] width 38 height 12
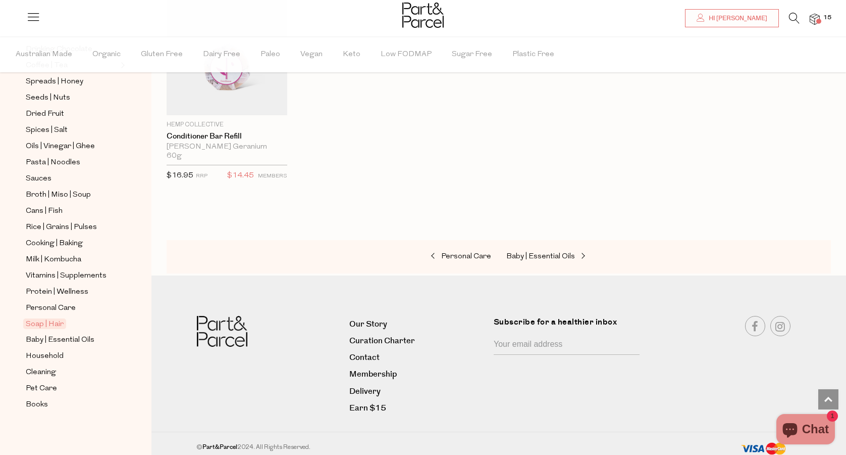
scroll to position [2223, 0]
click at [58, 337] on span "Baby | Essential Oils" at bounding box center [60, 340] width 69 height 12
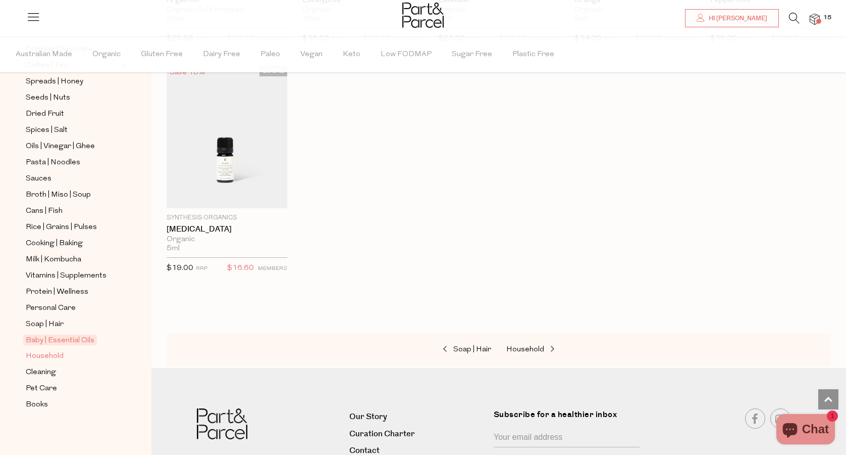
scroll to position [287, 0]
click at [58, 359] on span "Household" at bounding box center [45, 356] width 38 height 12
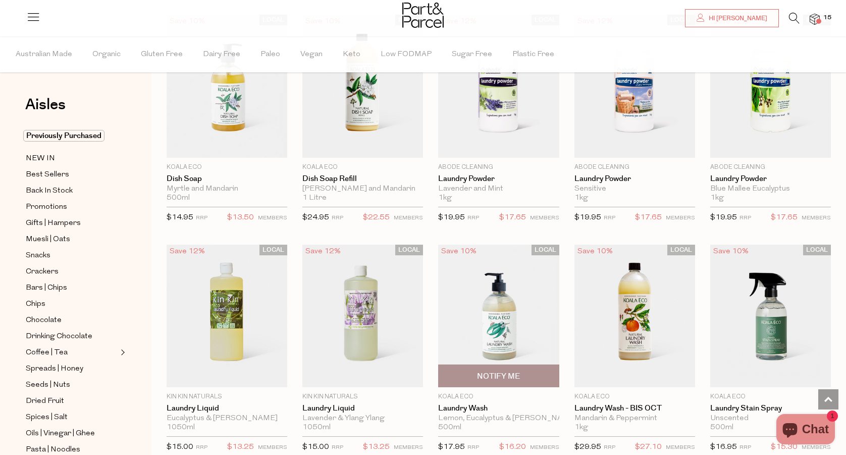
scroll to position [1622, 0]
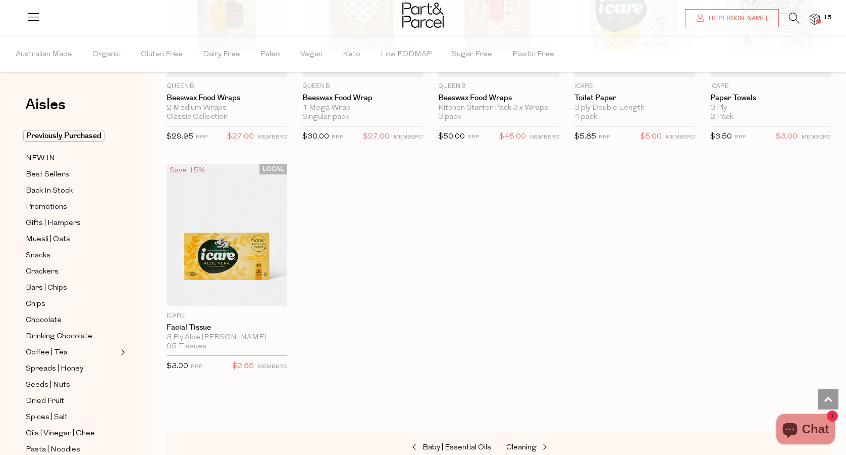
scroll to position [3695, 0]
